Goal: Transaction & Acquisition: Purchase product/service

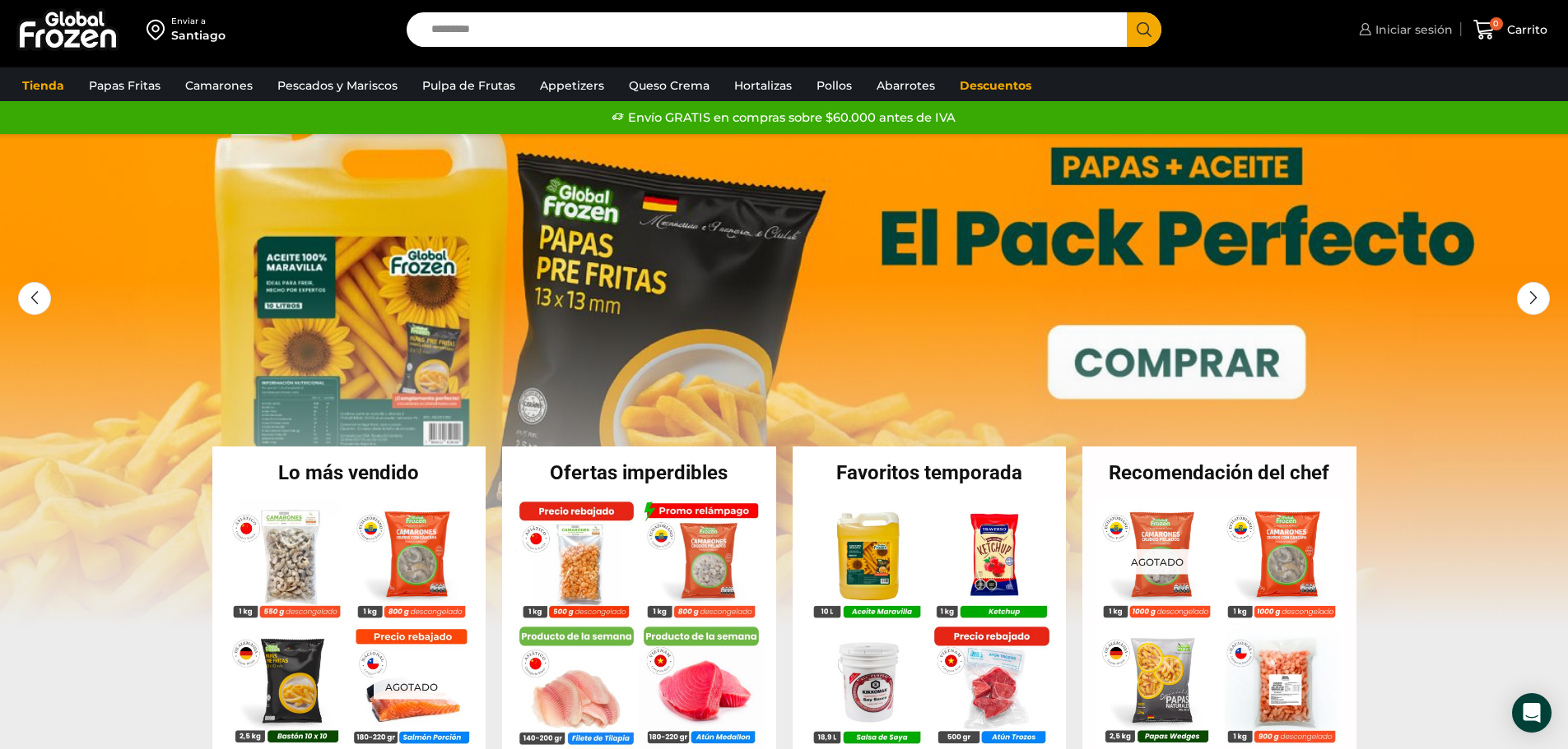
click at [1406, 30] on span "Iniciar sesión" at bounding box center [1411, 30] width 82 height 17
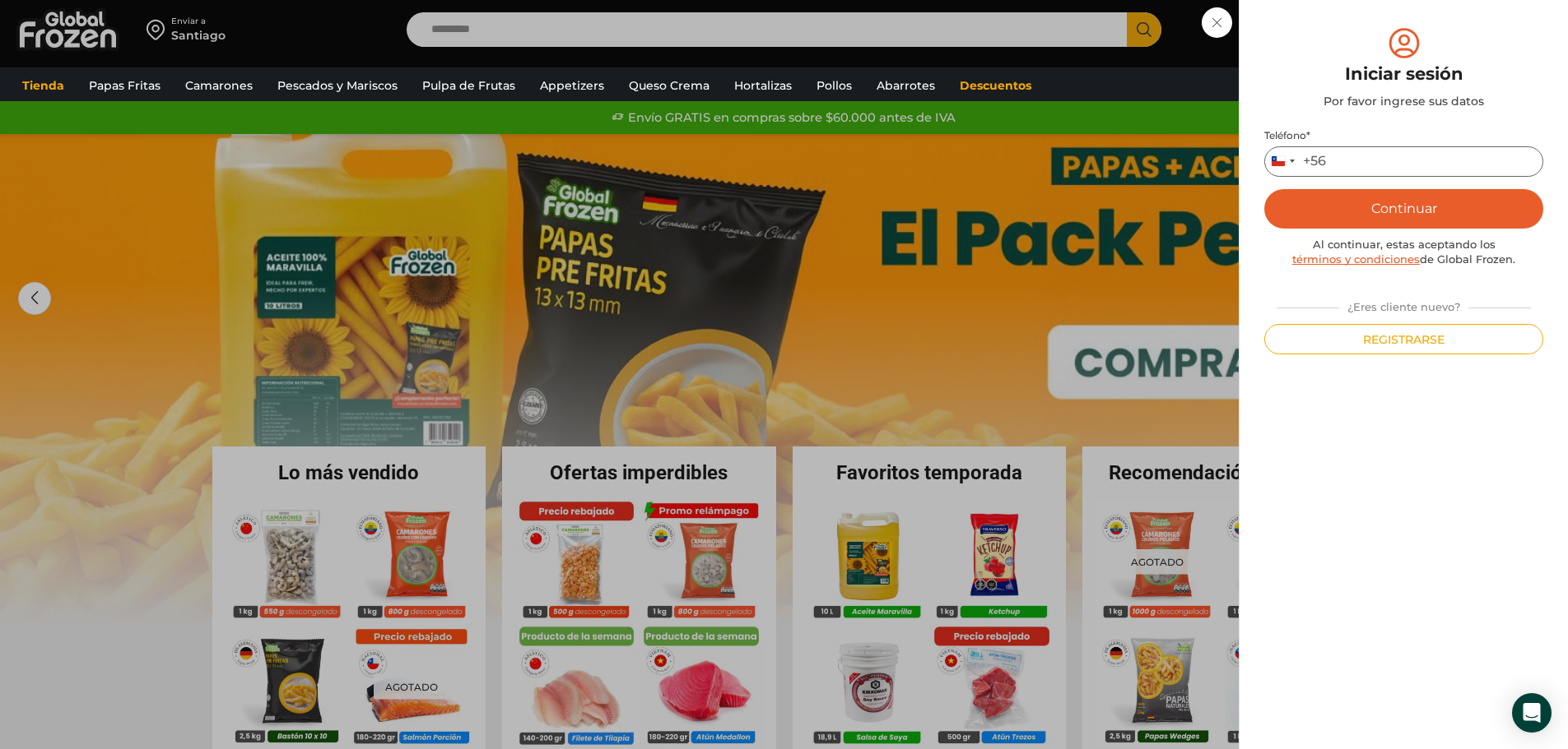
click at [1370, 160] on input "Teléfono *" at bounding box center [1403, 161] width 279 height 31
type input "*********"
click at [1392, 203] on button "Continuar" at bounding box center [1403, 208] width 279 height 39
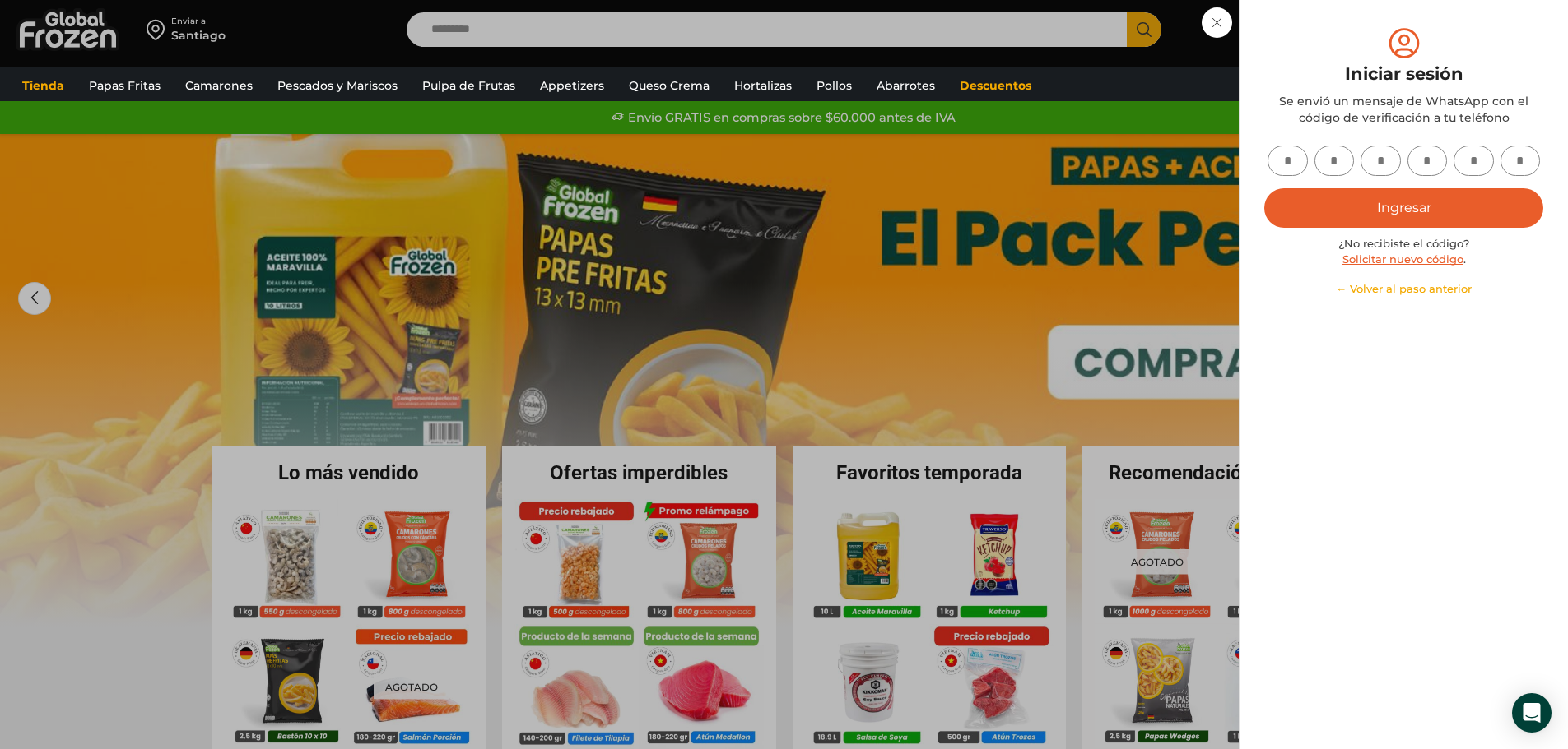
click at [1297, 161] on input "text" at bounding box center [1287, 161] width 40 height 31
type input "*"
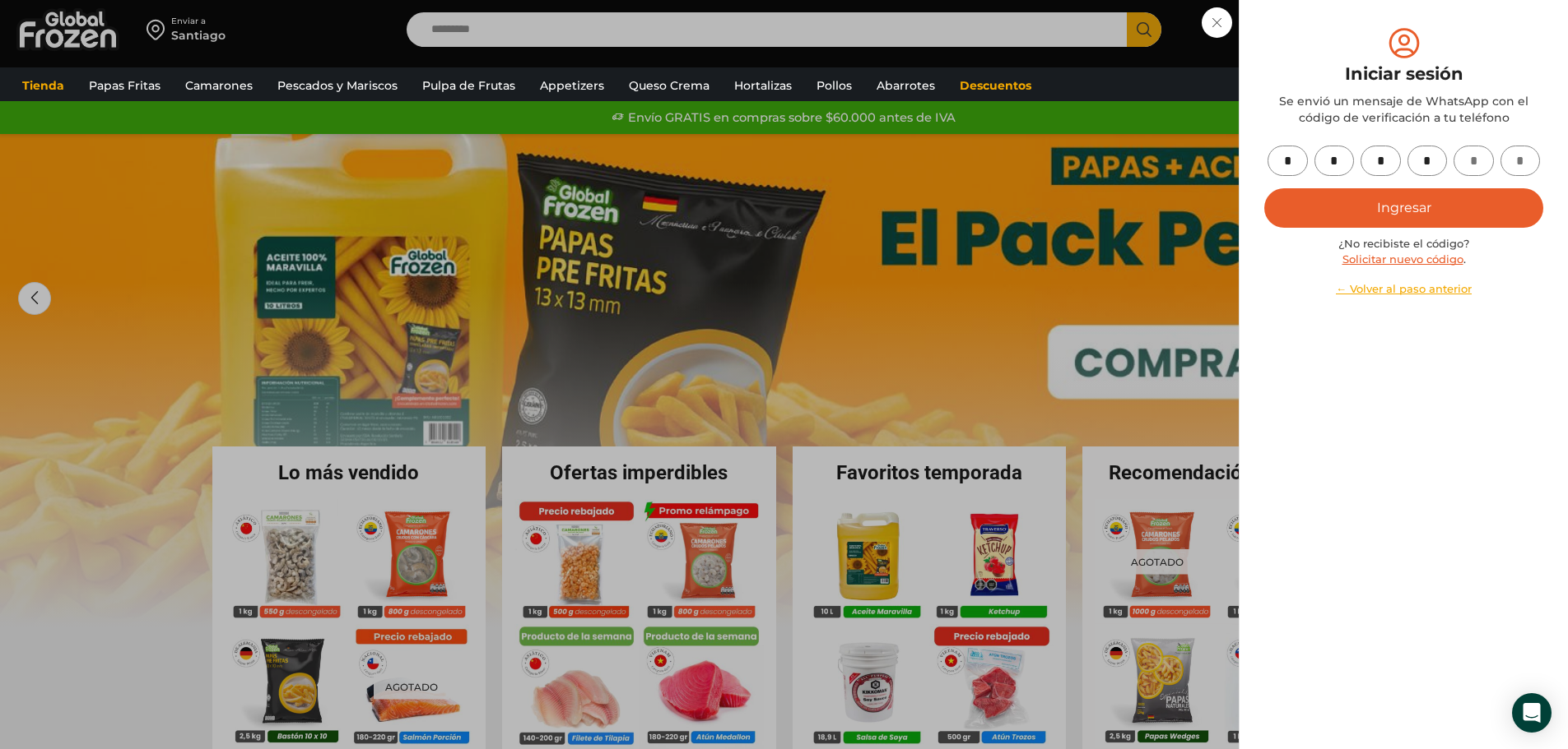
type input "*"
click at [1415, 216] on button "Ingresar" at bounding box center [1403, 207] width 279 height 39
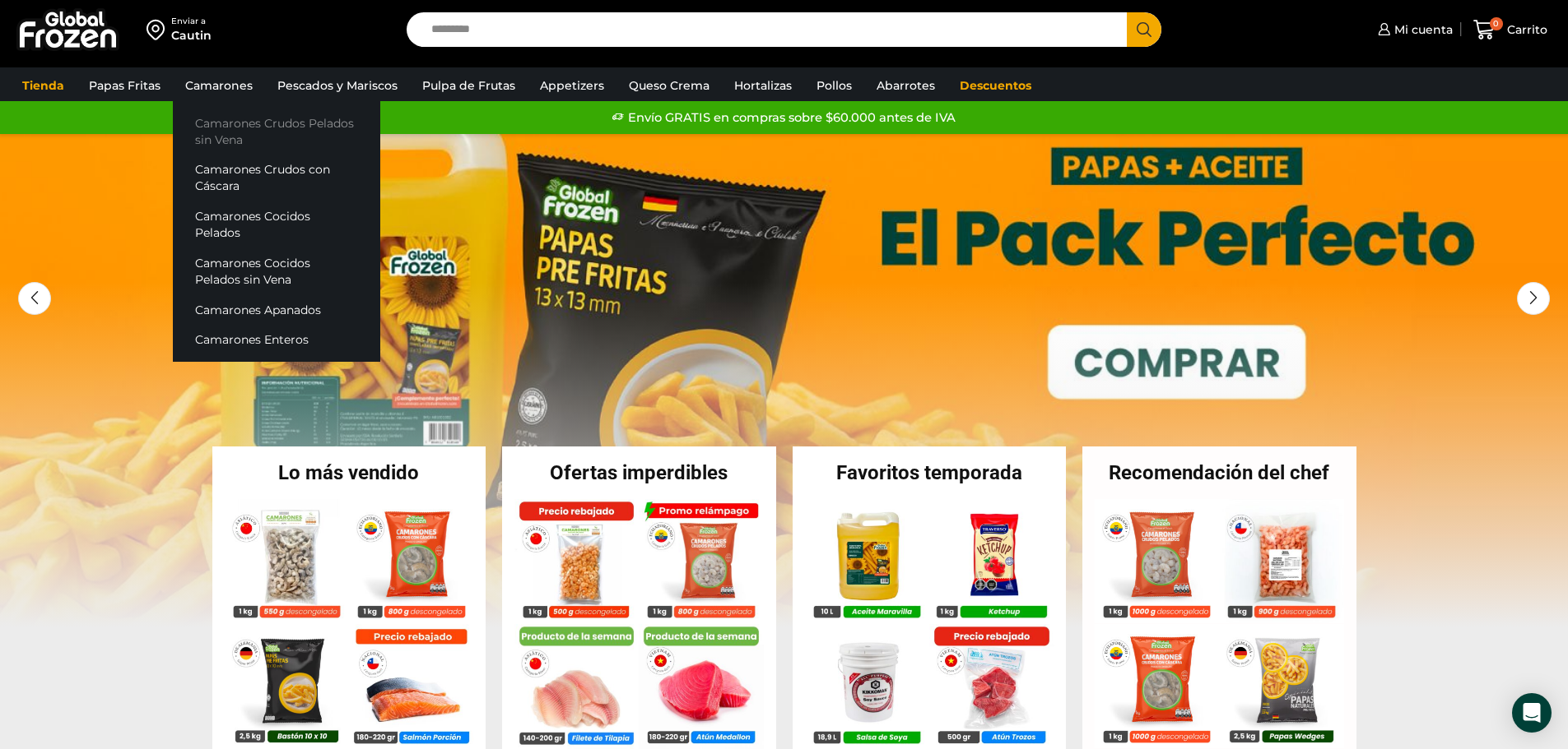
click at [219, 127] on link "Camarones Crudos Pelados sin Vena" at bounding box center [276, 131] width 207 height 47
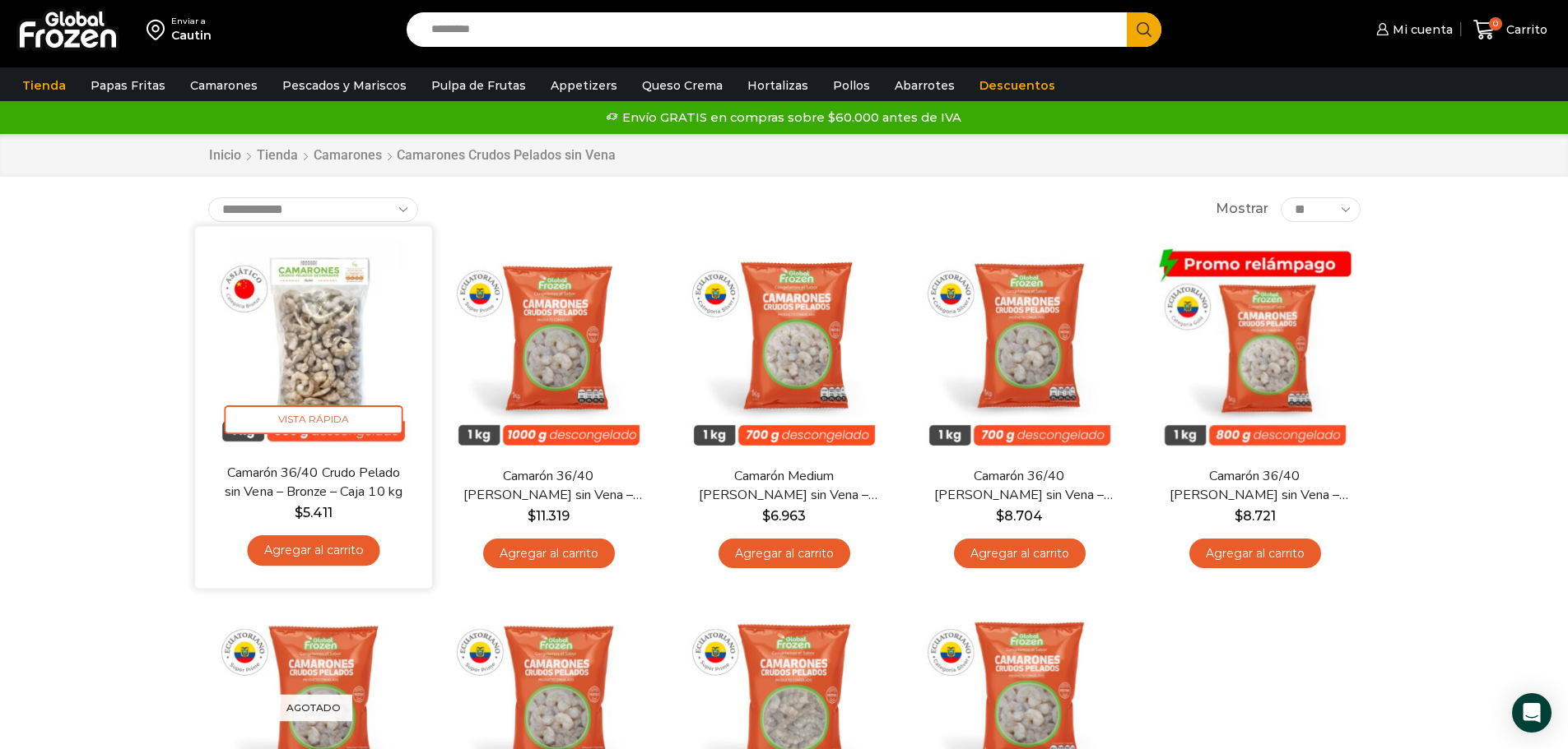
click at [329, 349] on img at bounding box center [313, 345] width 212 height 212
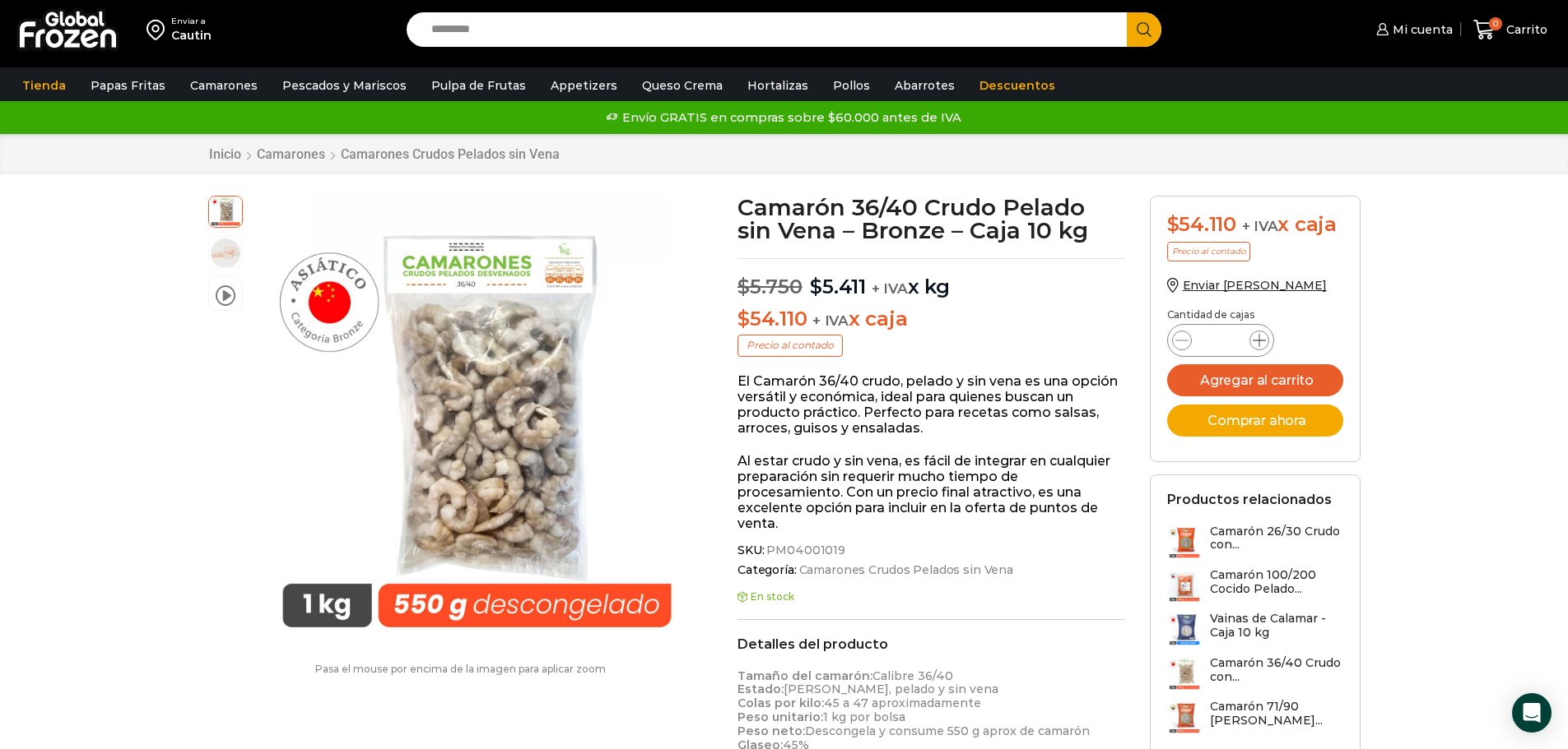
click at [1257, 341] on icon at bounding box center [1259, 340] width 13 height 13
type input "*"
click at [1248, 379] on button "Agregar al carrito" at bounding box center [1254, 380] width 176 height 32
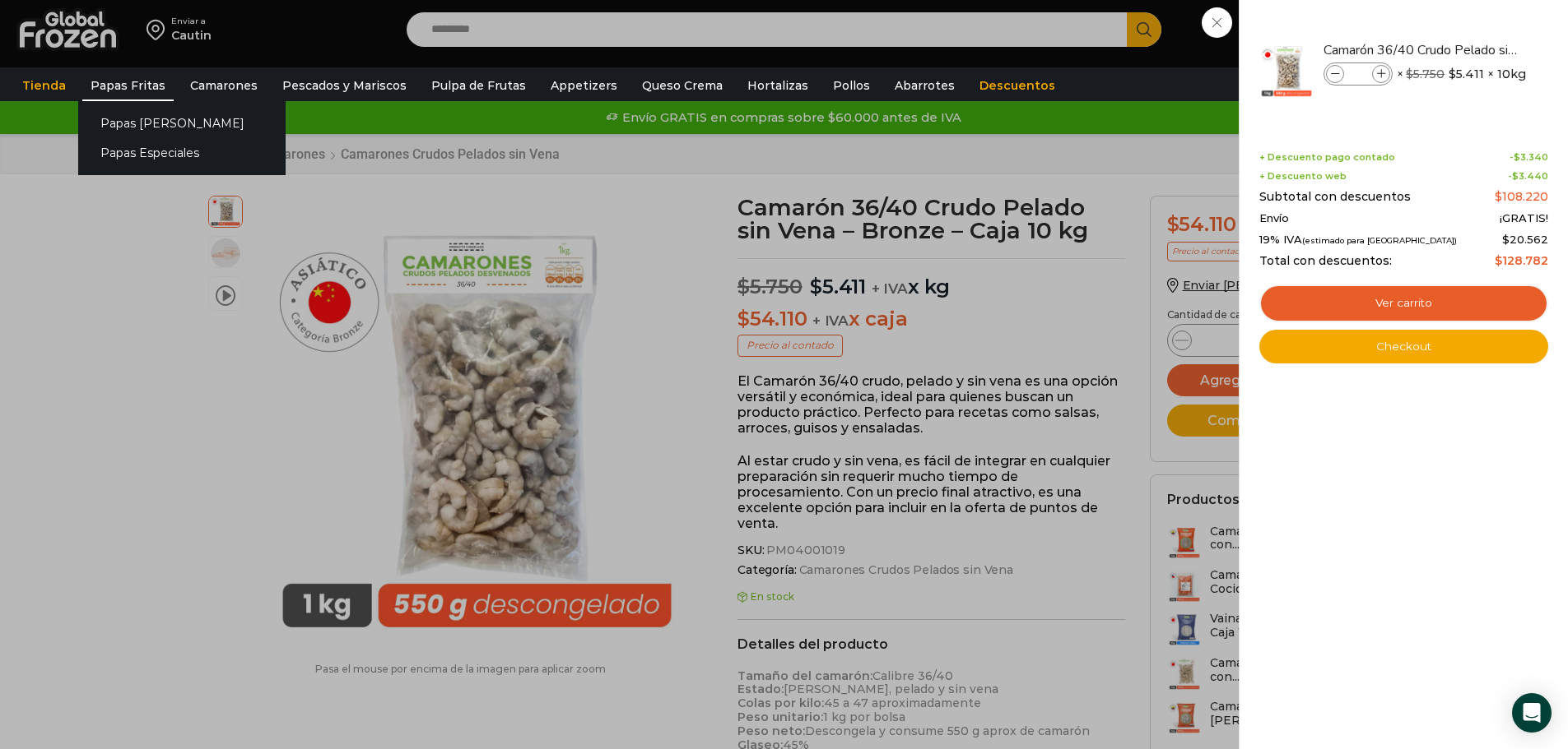
click at [117, 82] on link "Papas Fritas" at bounding box center [128, 86] width 92 height 32
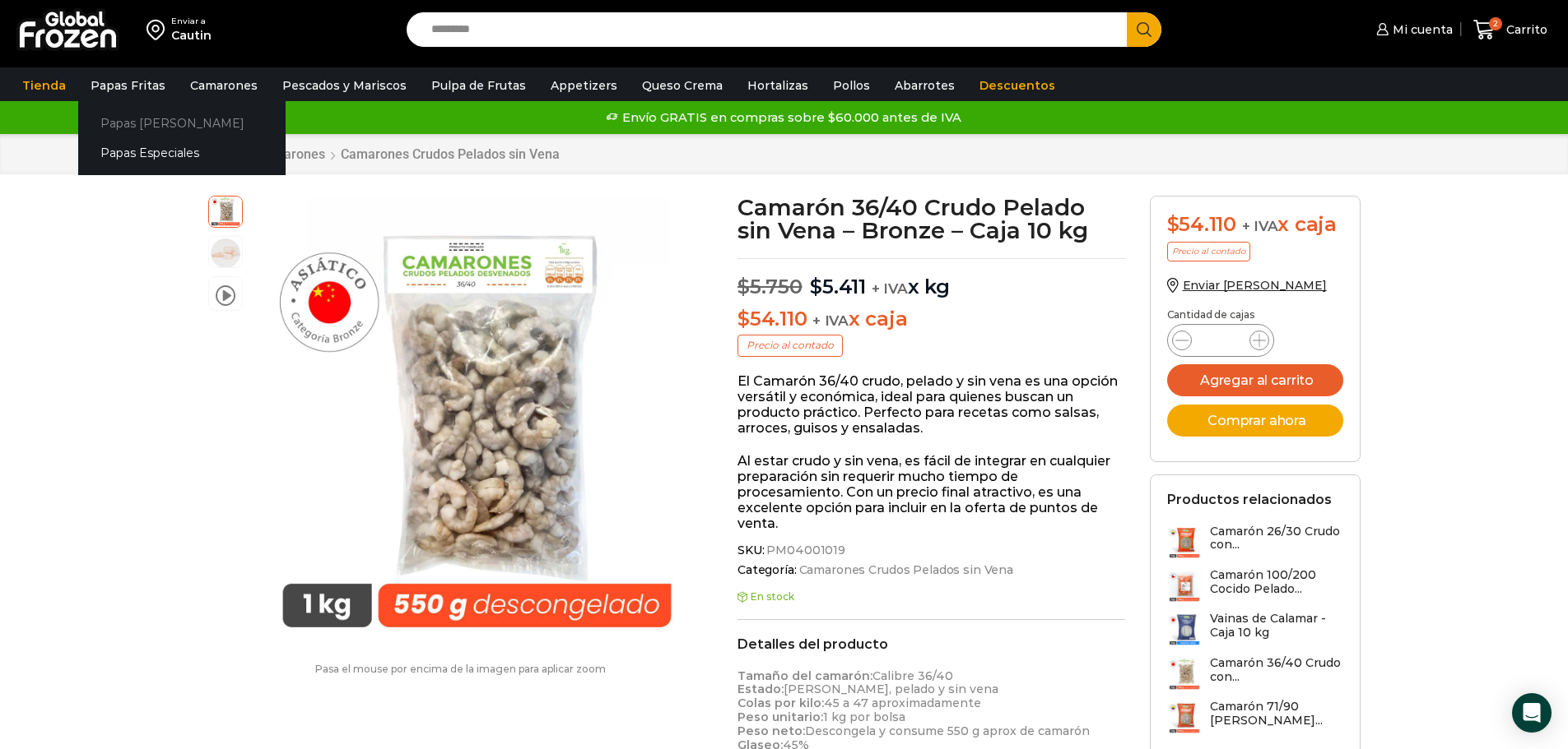
click at [123, 123] on link "Papas [PERSON_NAME]" at bounding box center [182, 122] width 207 height 31
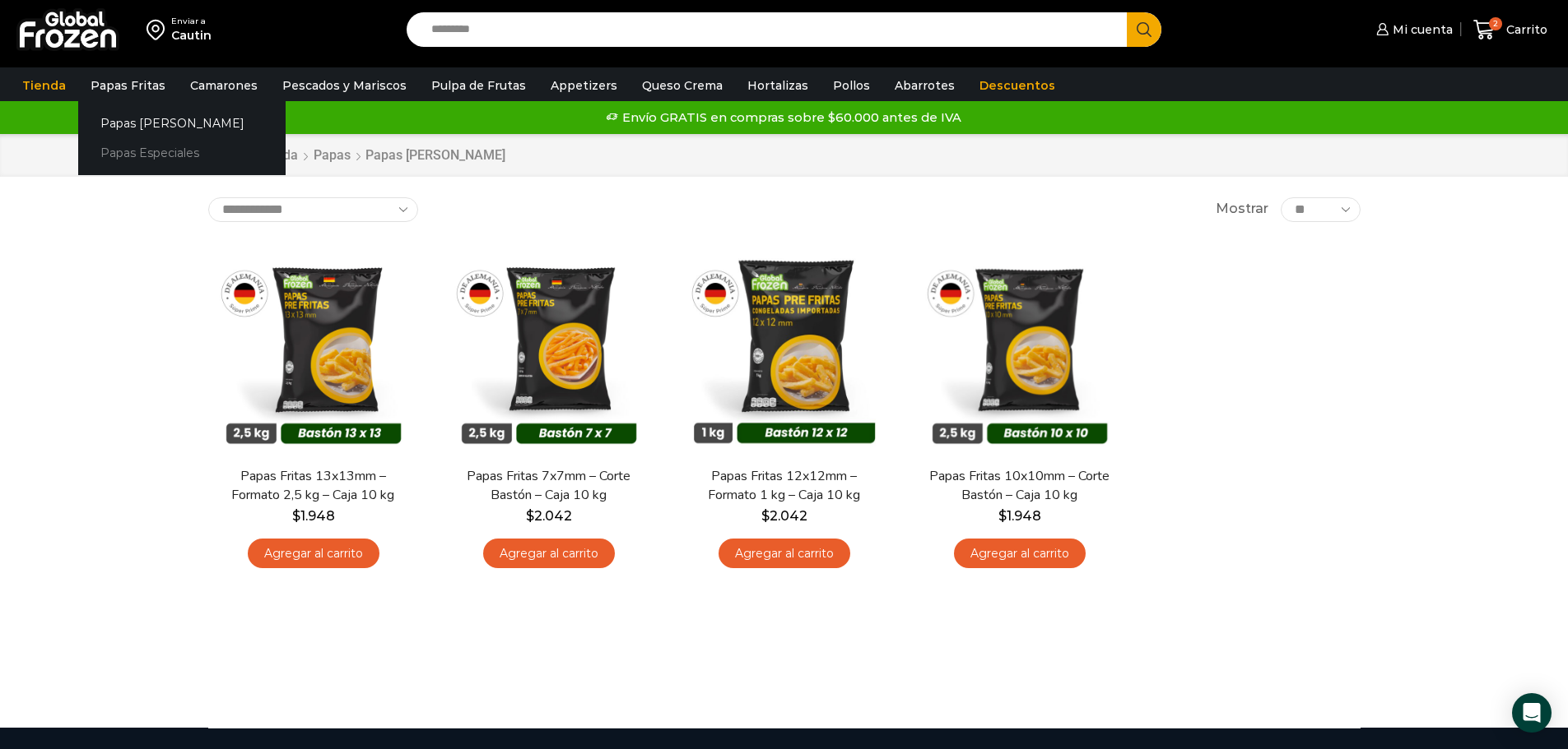
click at [115, 156] on link "Papas Especiales" at bounding box center [182, 153] width 207 height 31
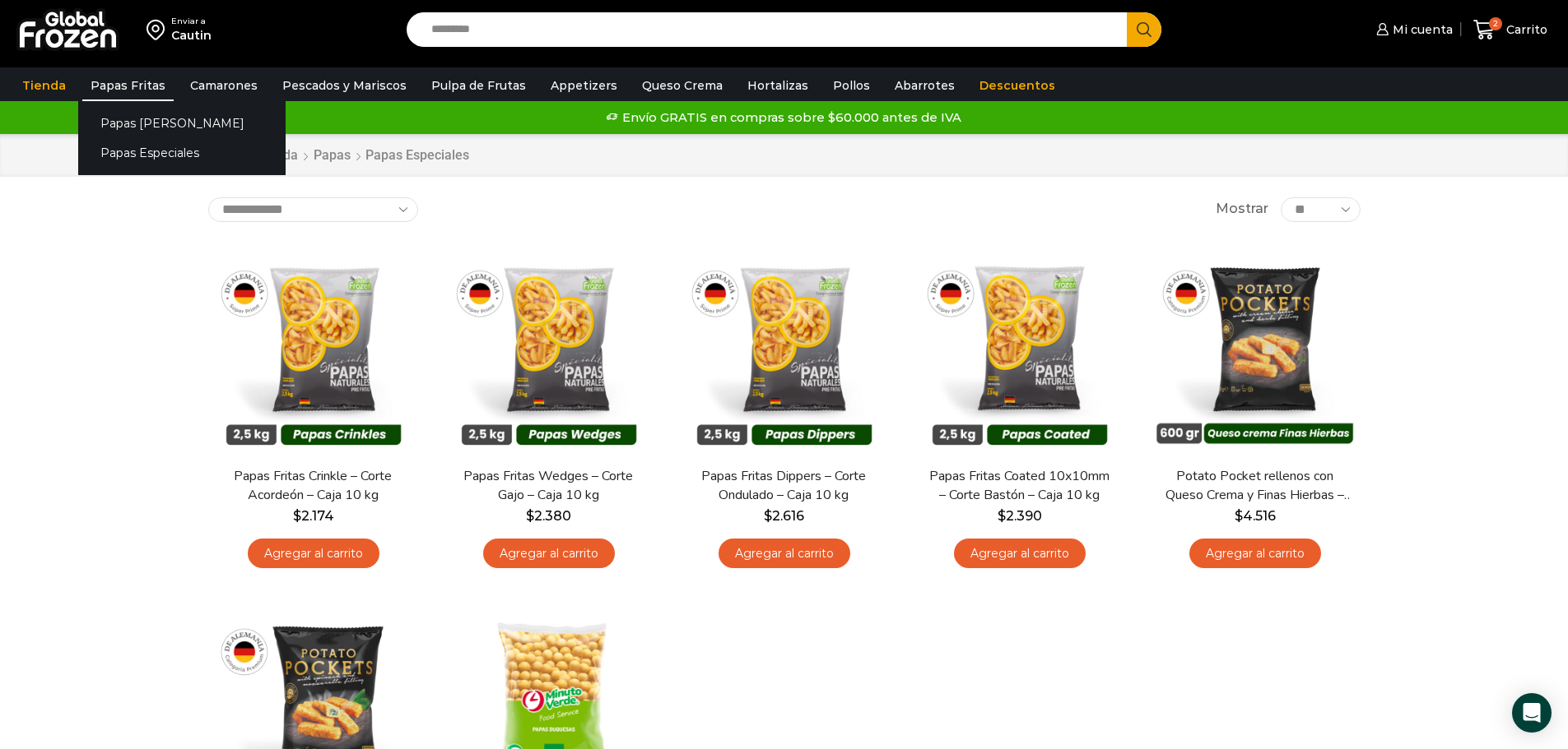
click at [145, 83] on link "Papas Fritas" at bounding box center [128, 86] width 92 height 32
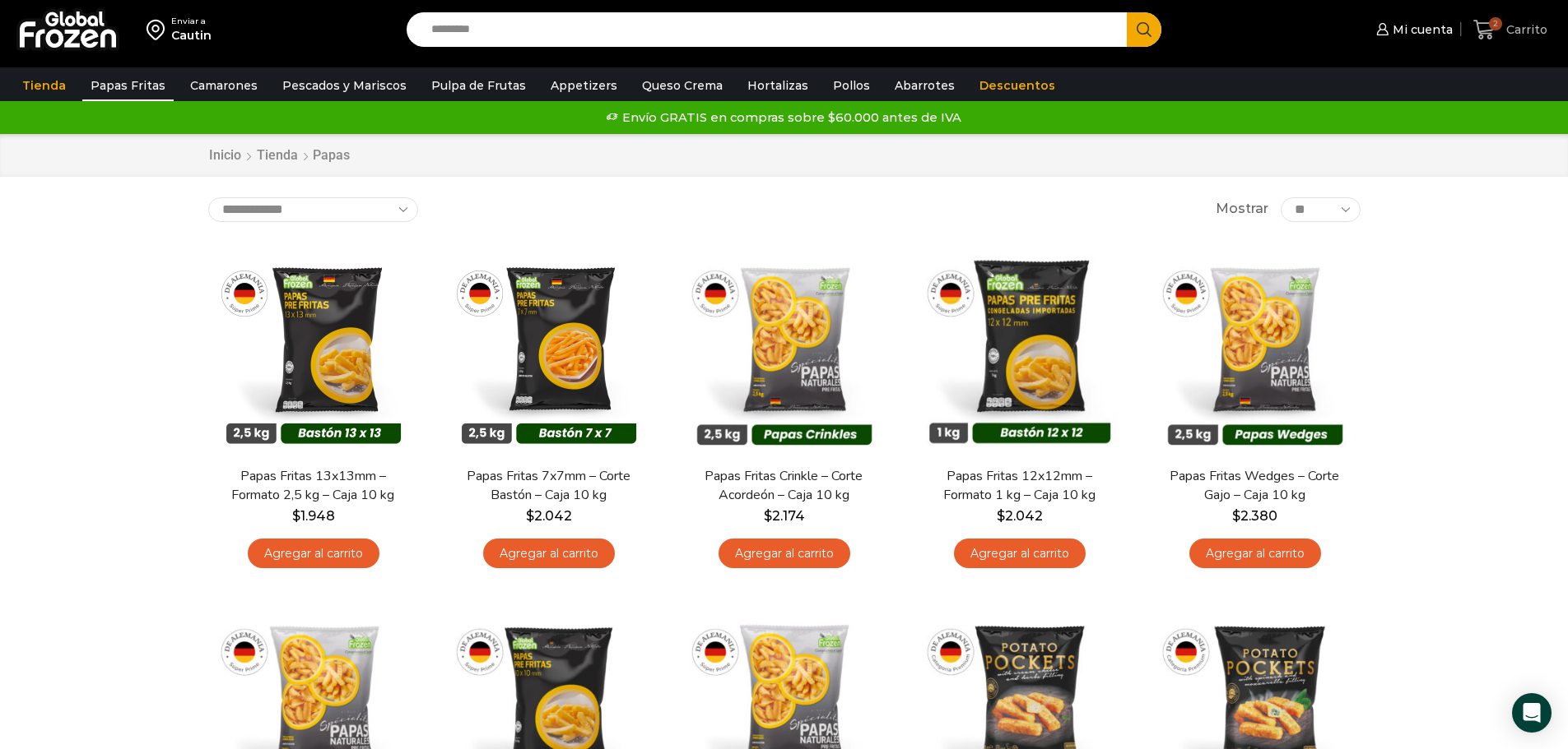
click at [1523, 29] on span "Carrito" at bounding box center [1524, 30] width 45 height 17
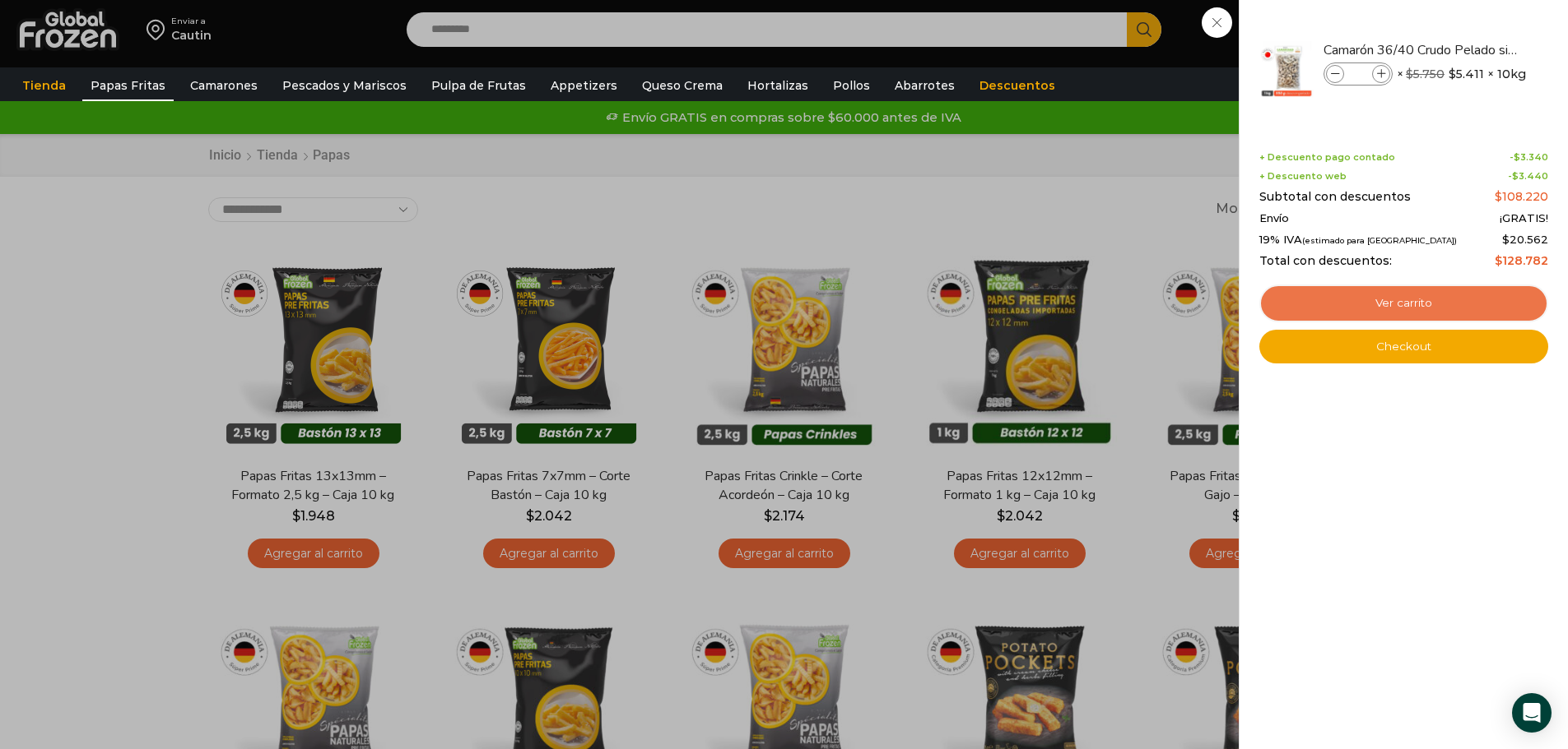
click at [1413, 299] on link "Ver carrito" at bounding box center [1403, 303] width 289 height 37
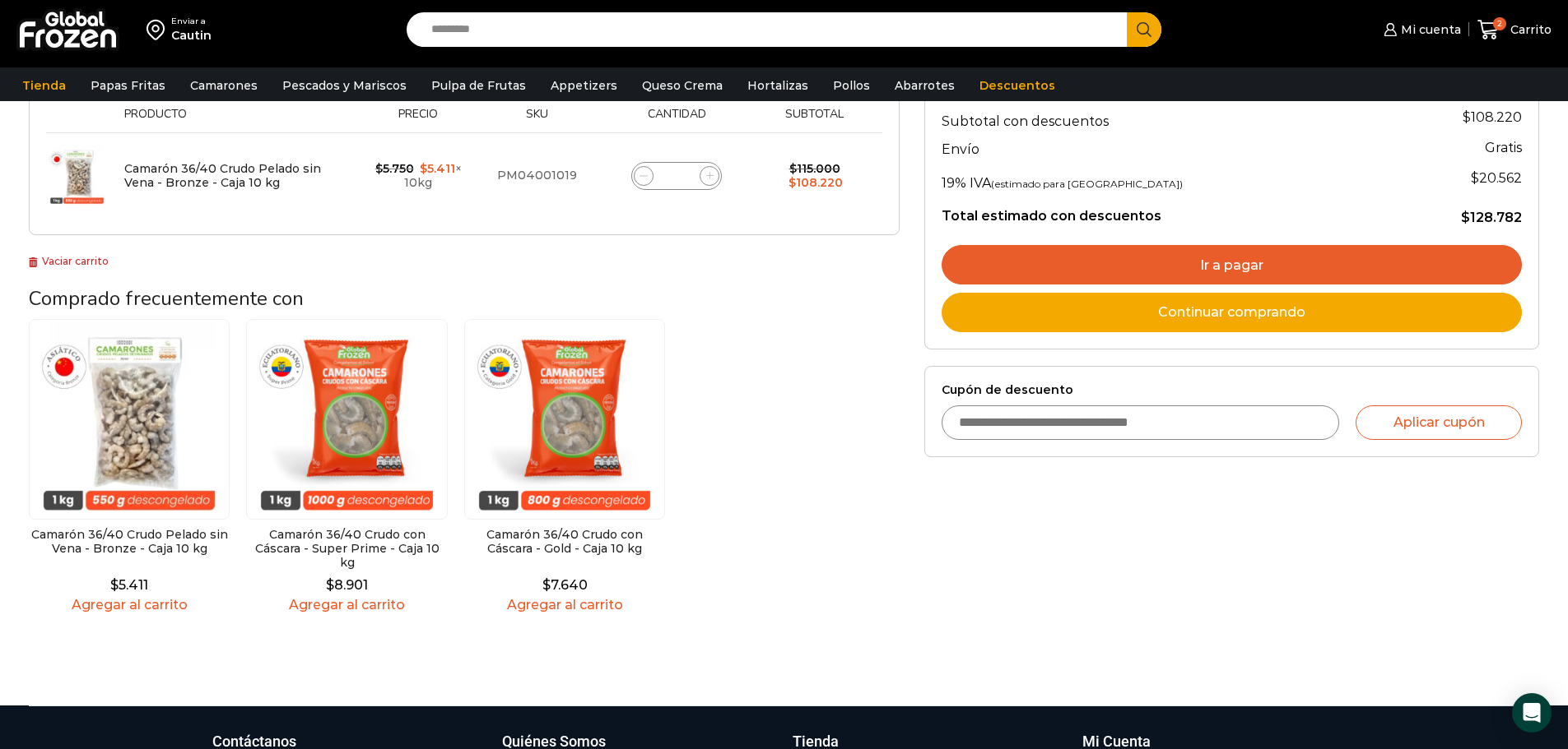
scroll to position [104, 0]
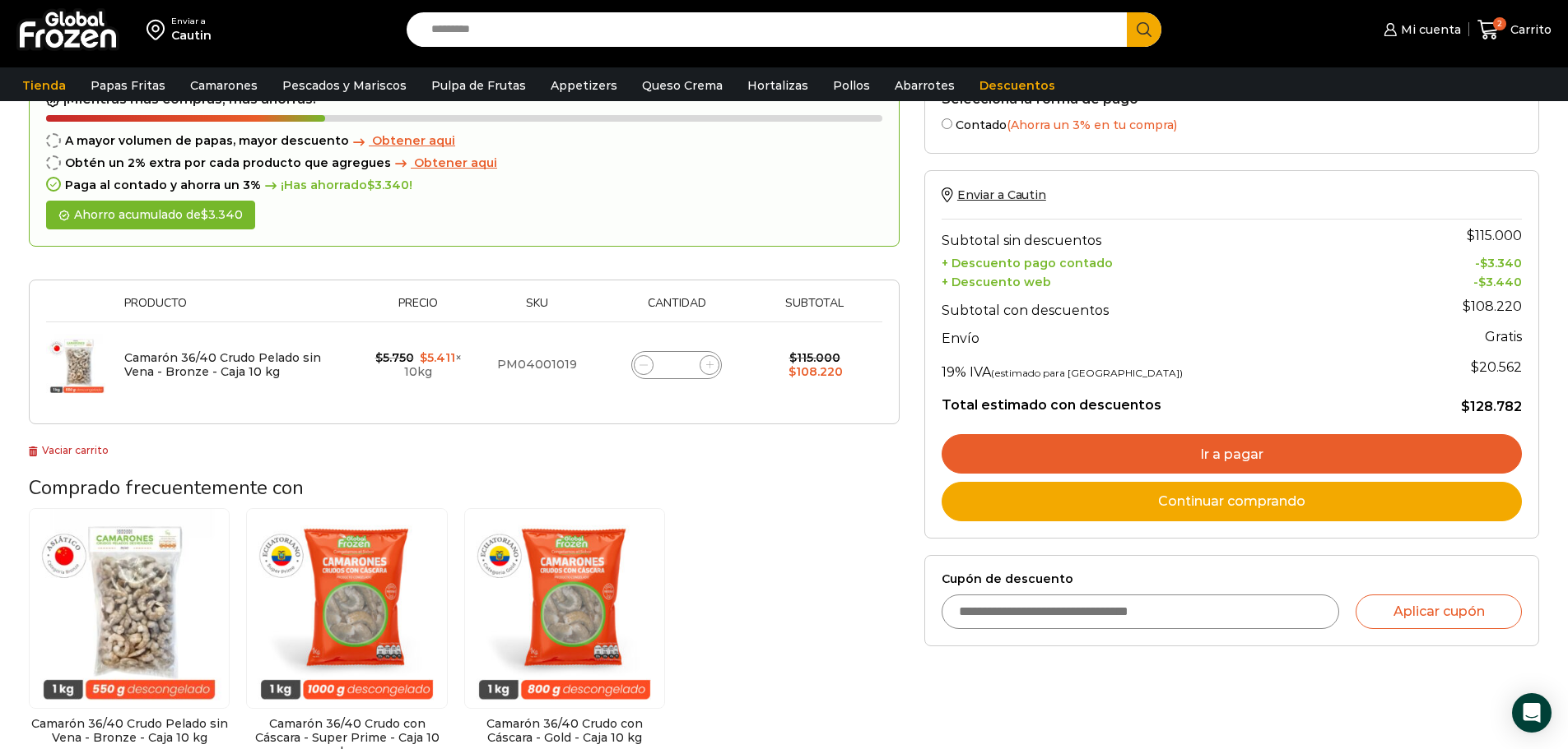
click at [1230, 453] on link "Ir a pagar" at bounding box center [1231, 454] width 580 height 39
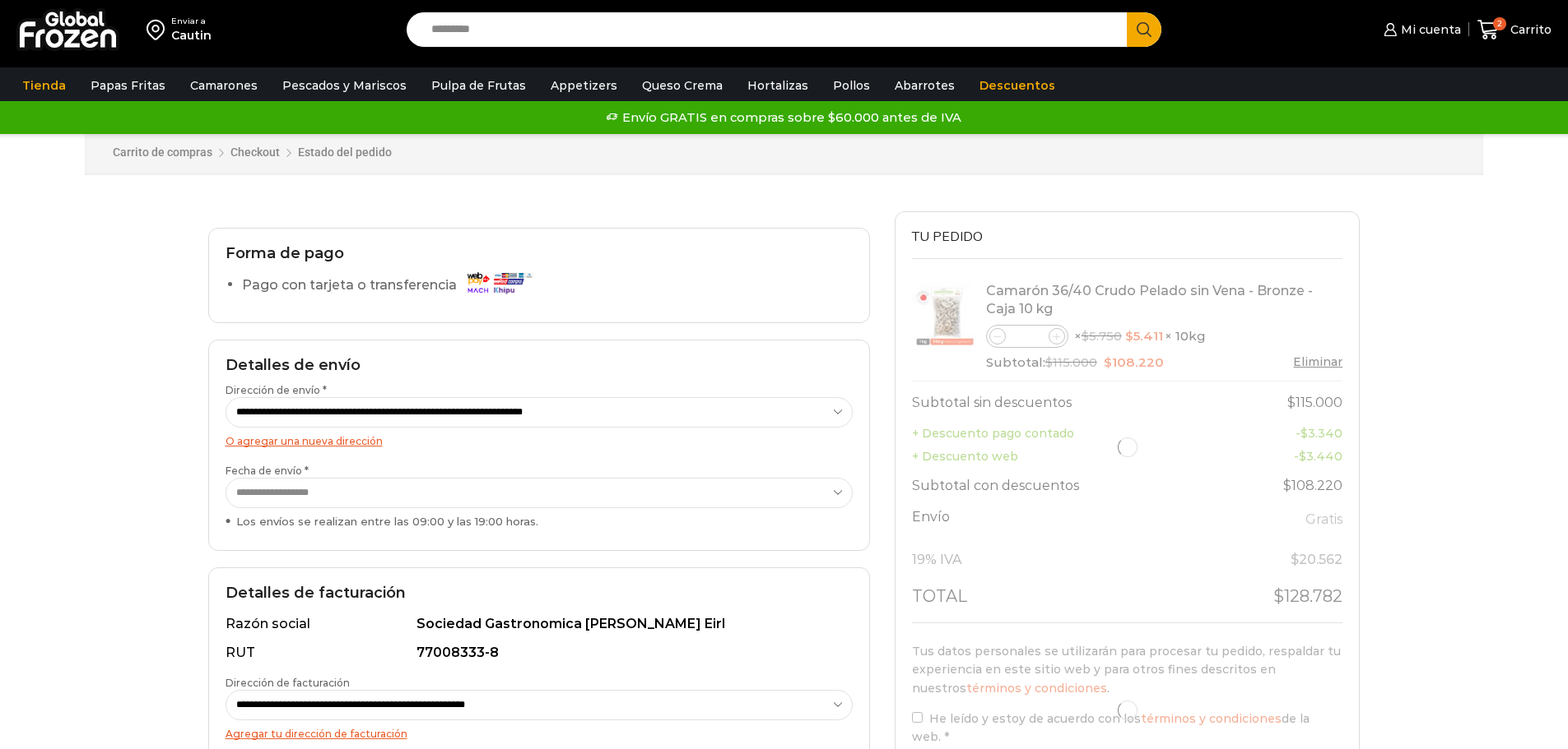
select select "*"
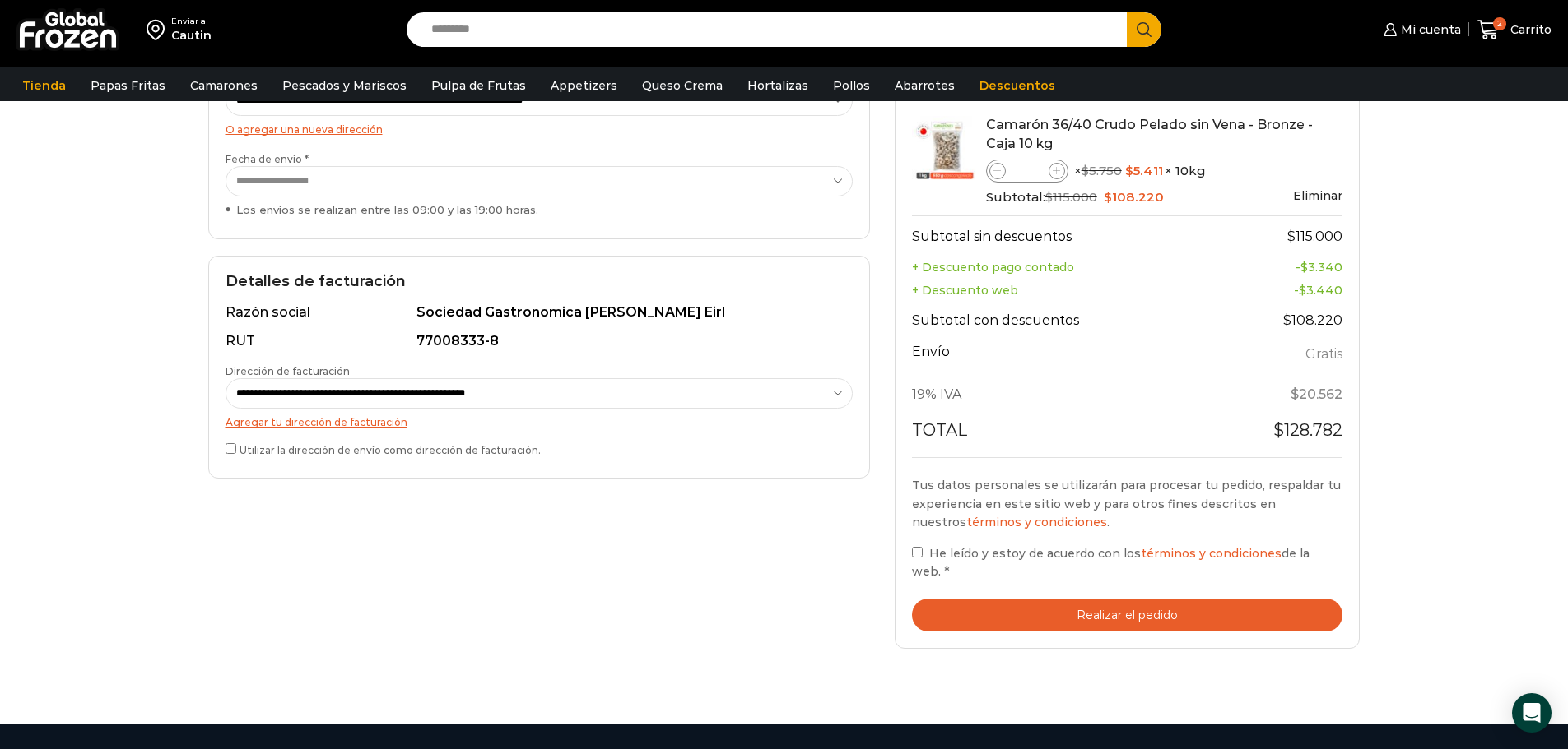
scroll to position [329, 0]
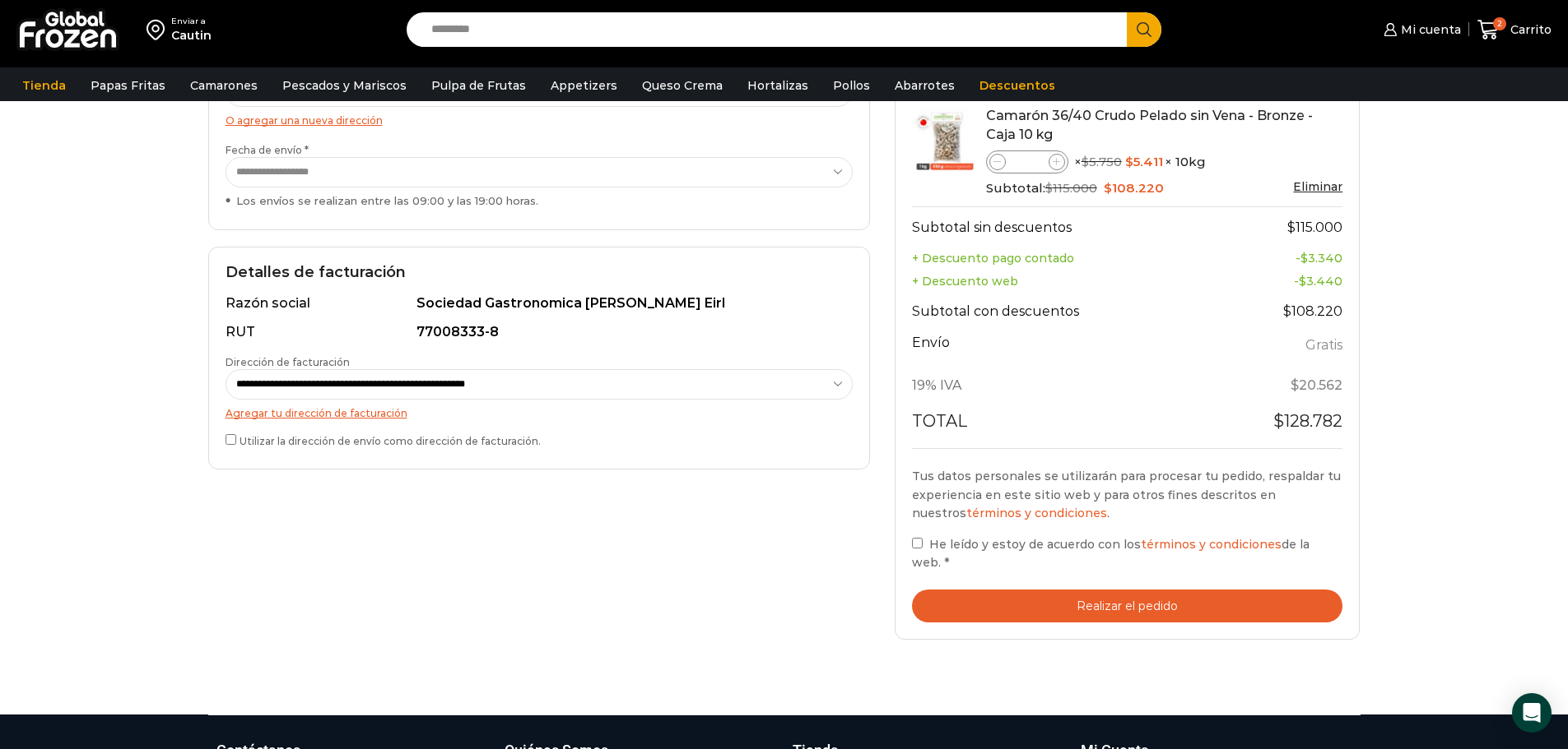
click at [1112, 604] on button "Realizar el pedido" at bounding box center [1127, 607] width 431 height 34
